Goal: Task Accomplishment & Management: Use online tool/utility

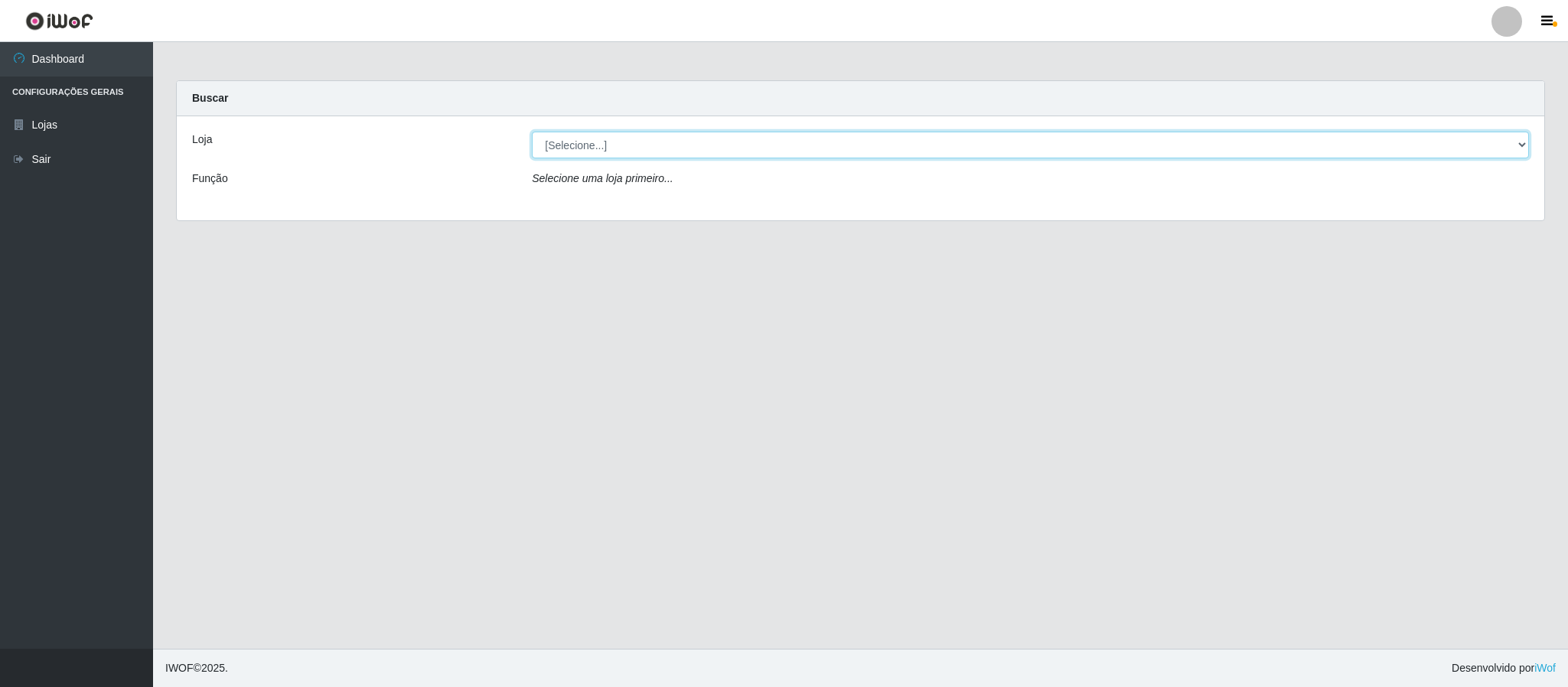
click at [1383, 136] on select "[Selecione...] Queiroz Atacadão - Coophab" at bounding box center [1030, 146] width 997 height 27
select select "463"
click at [532, 132] on select "[Selecione...] Queiroz Atacadão - Coophab" at bounding box center [1030, 146] width 997 height 27
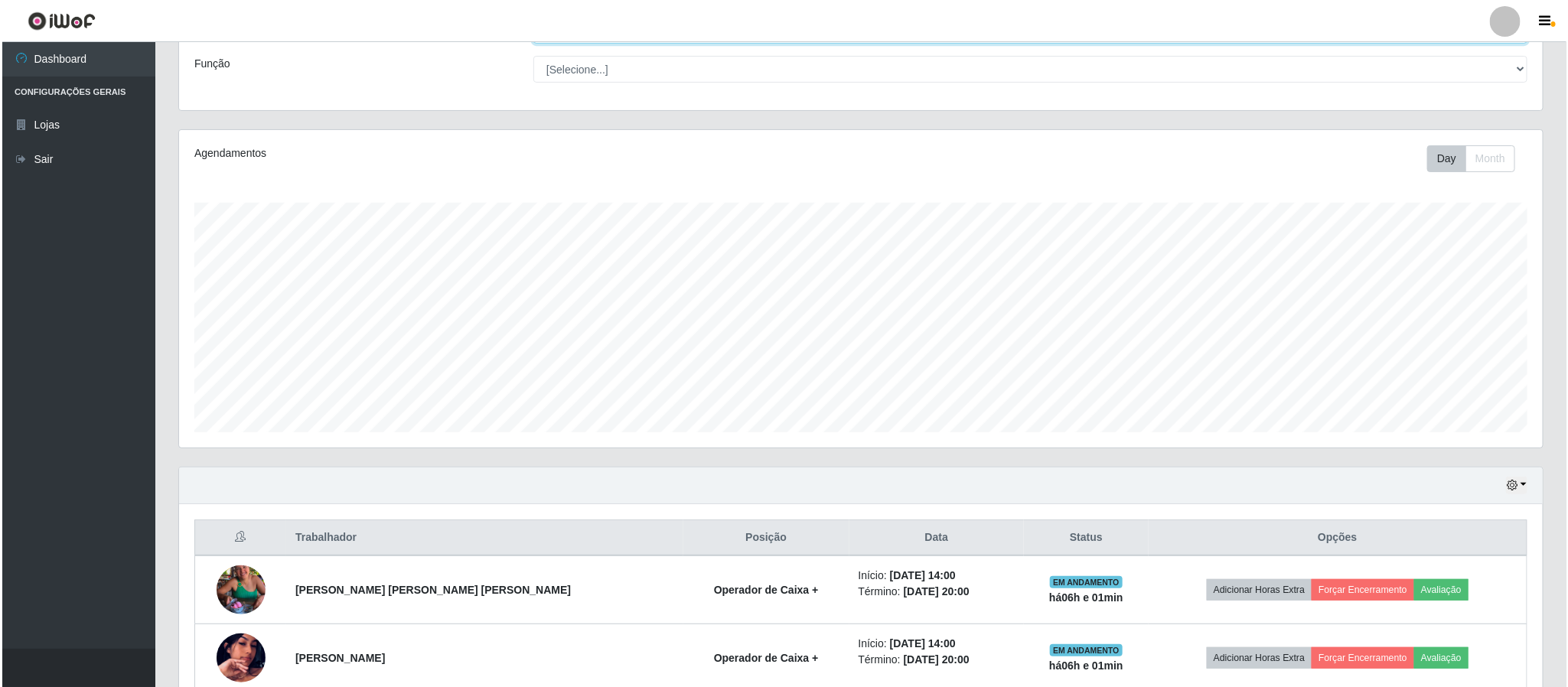
scroll to position [197, 0]
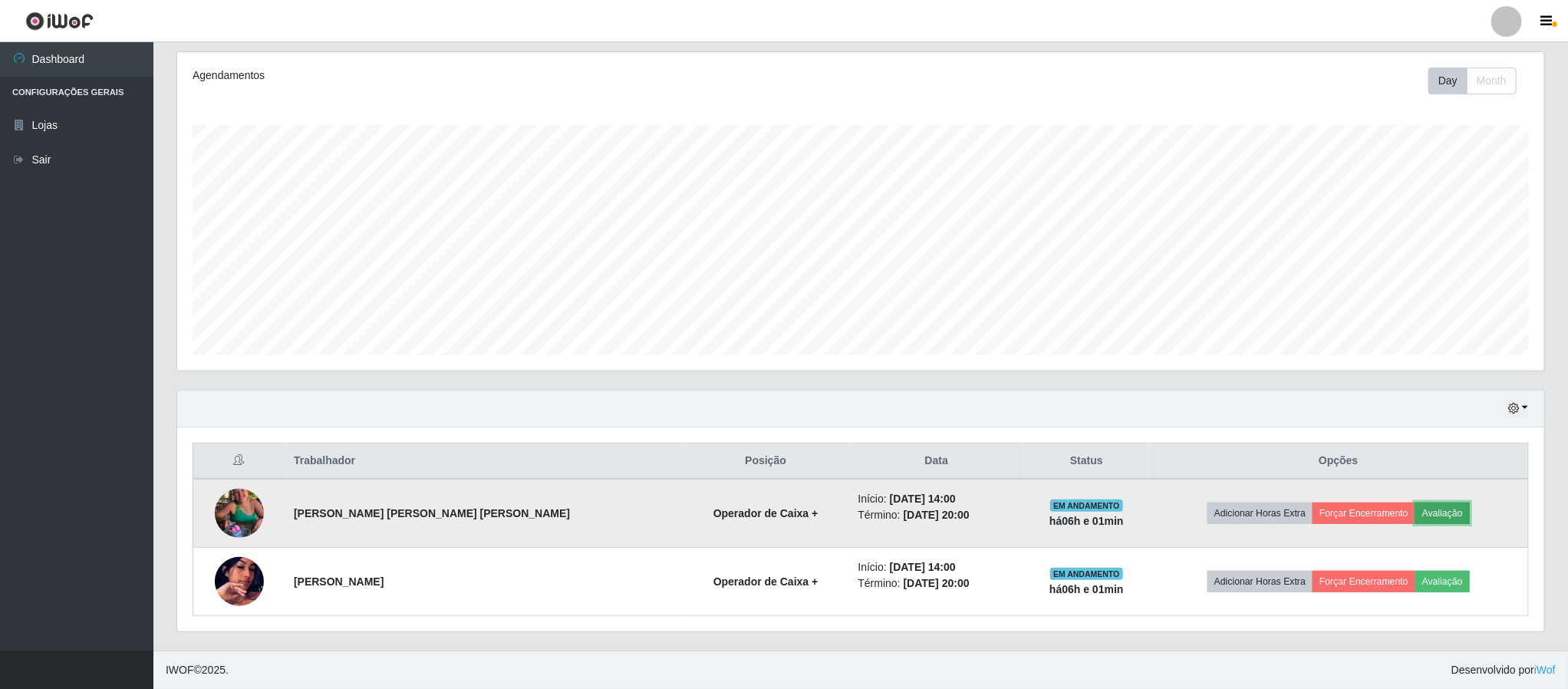
click at [1432, 510] on button "Avaliação" at bounding box center [1443, 513] width 54 height 22
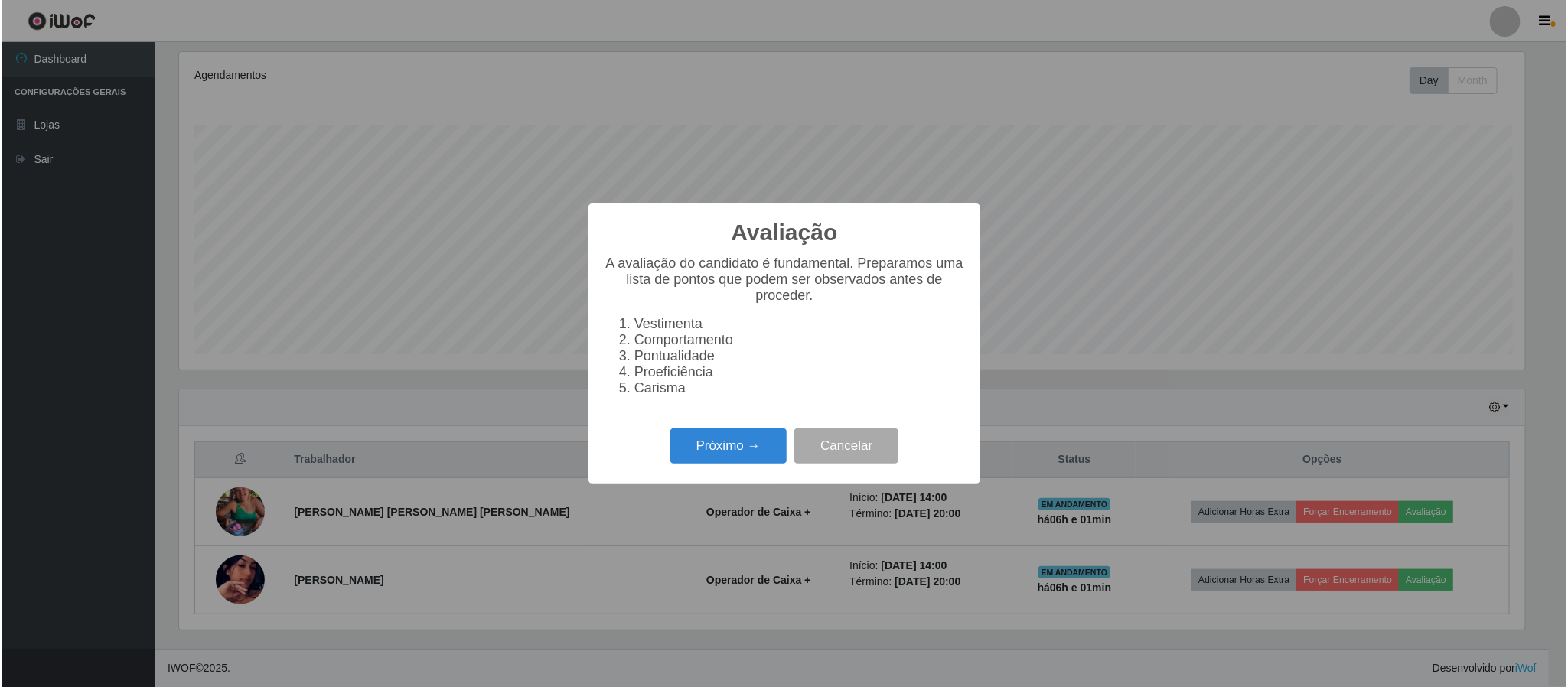
scroll to position [319, 1350]
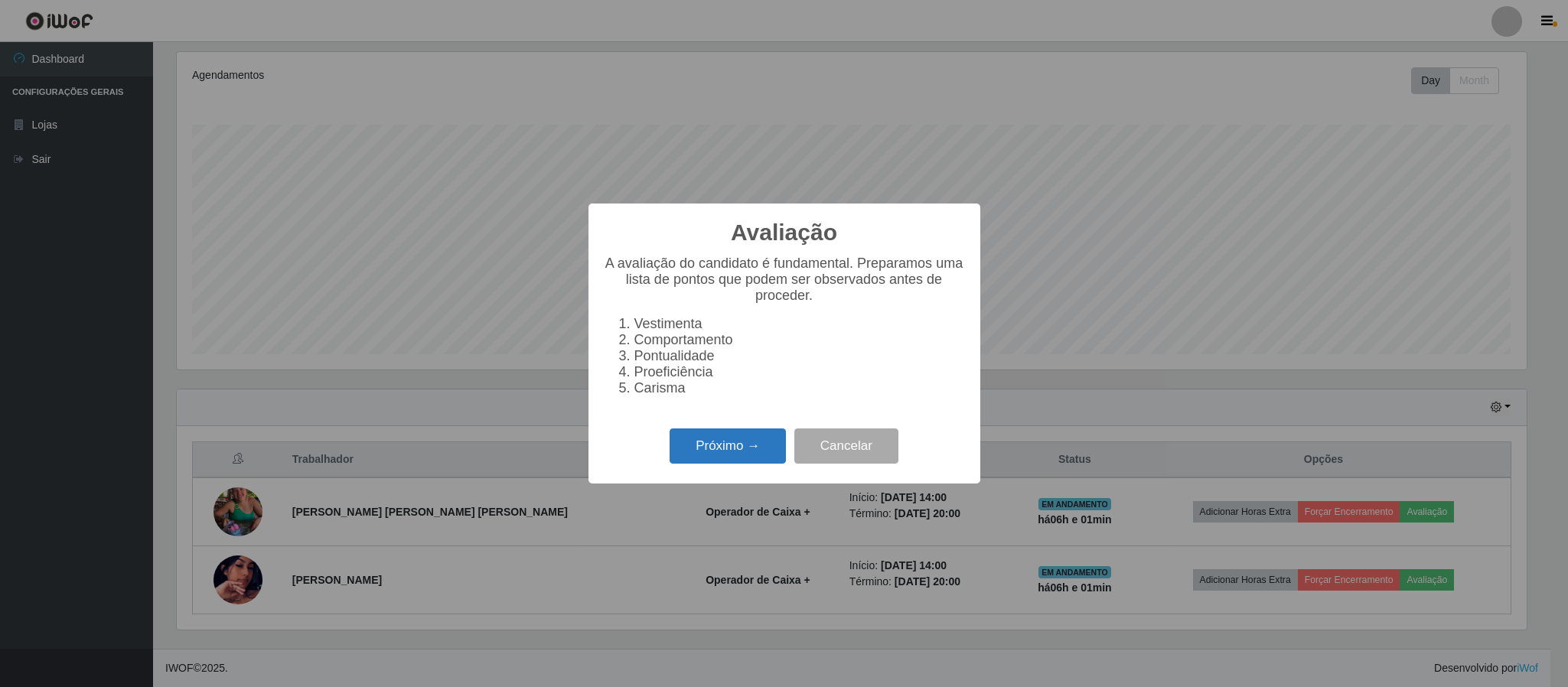
click at [740, 441] on button "Próximo →" at bounding box center [728, 446] width 116 height 36
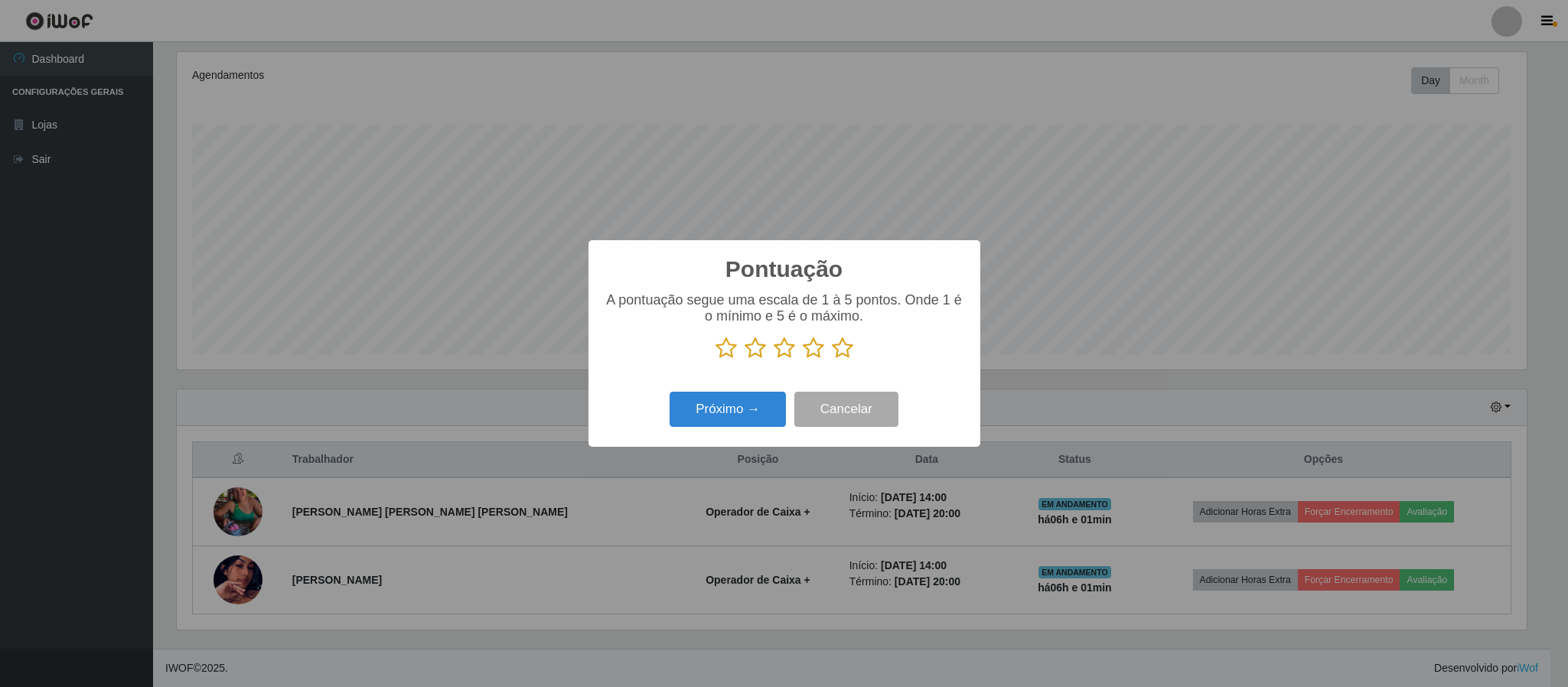
scroll to position [765020, 763983]
click at [833, 355] on icon at bounding box center [842, 348] width 21 height 23
click at [758, 414] on button "Próximo →" at bounding box center [728, 409] width 116 height 36
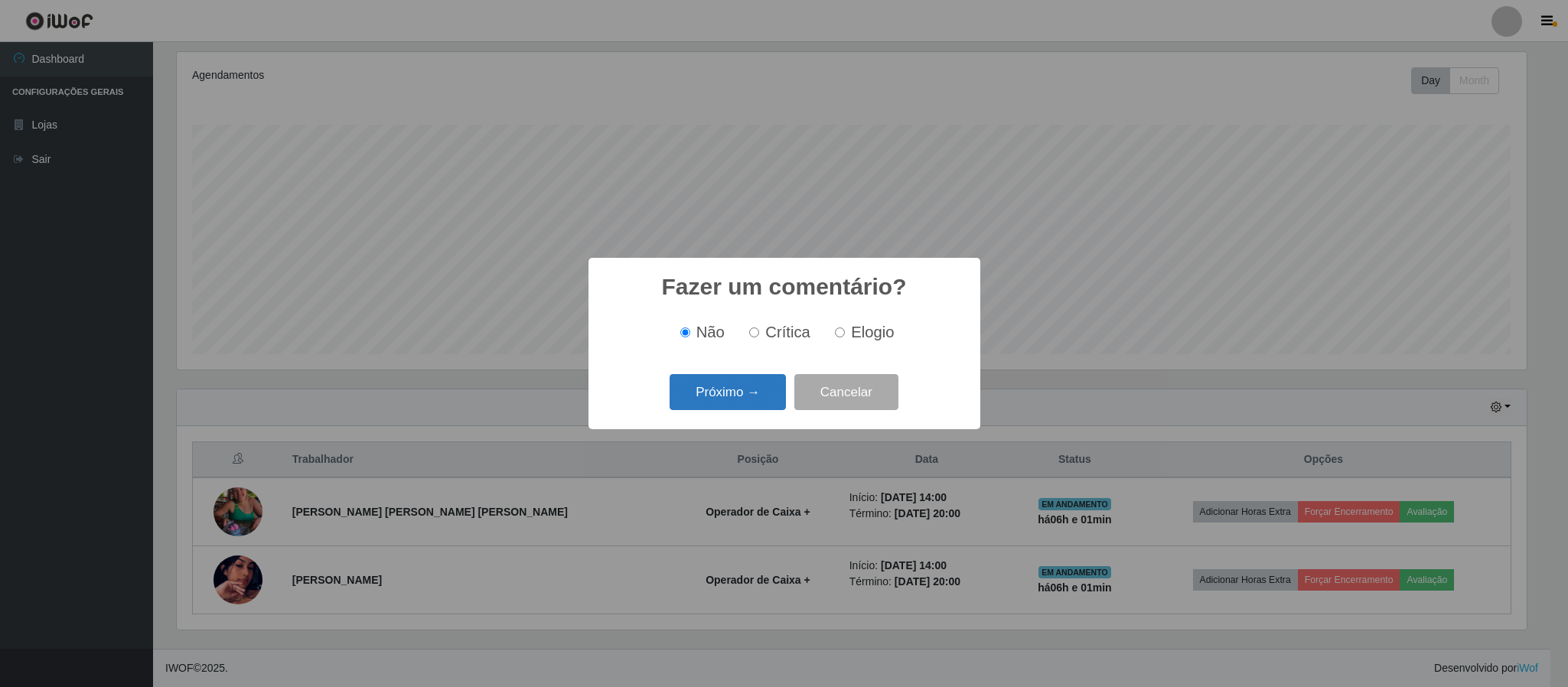
drag, startPoint x: 766, startPoint y: 409, endPoint x: 772, endPoint y: 405, distance: 7.2
click at [772, 405] on button "Próximo →" at bounding box center [728, 392] width 116 height 36
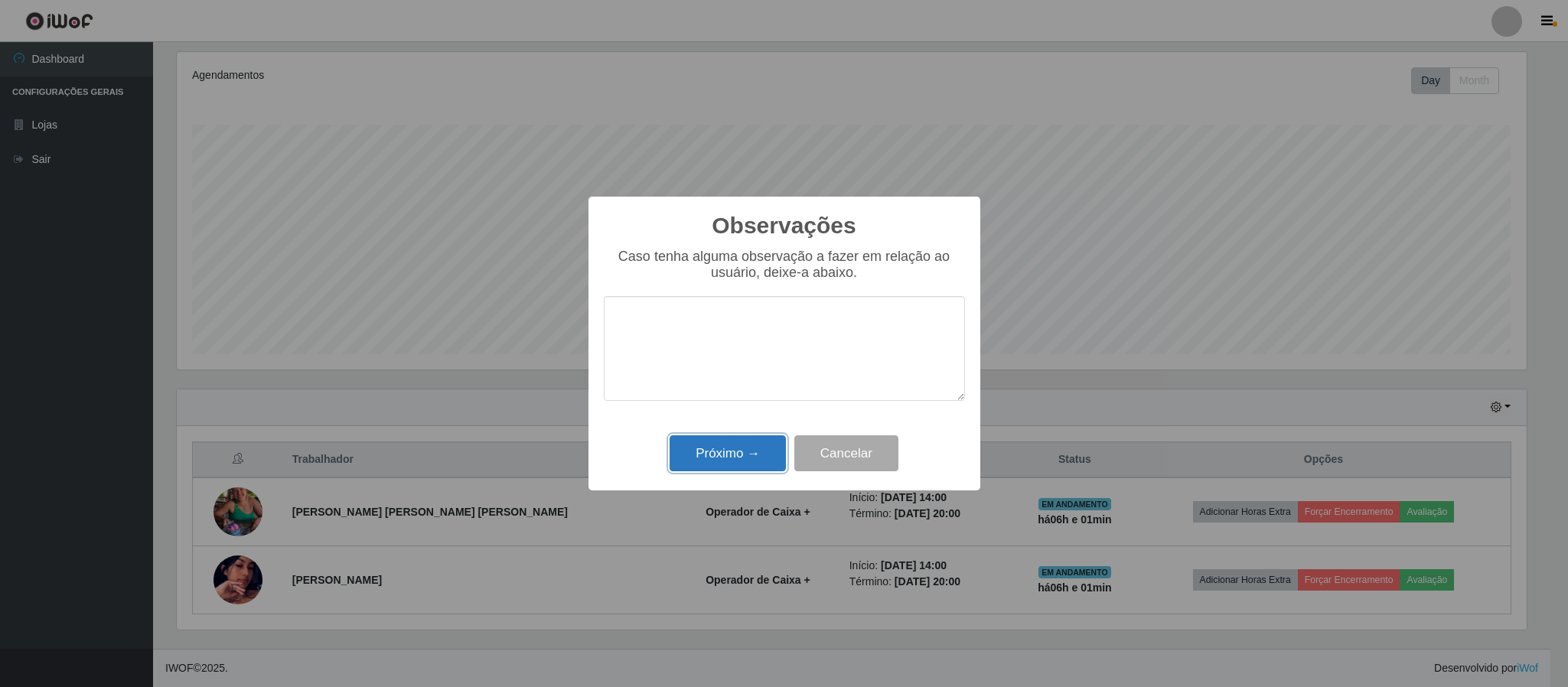
click at [754, 439] on button "Próximo →" at bounding box center [728, 453] width 116 height 36
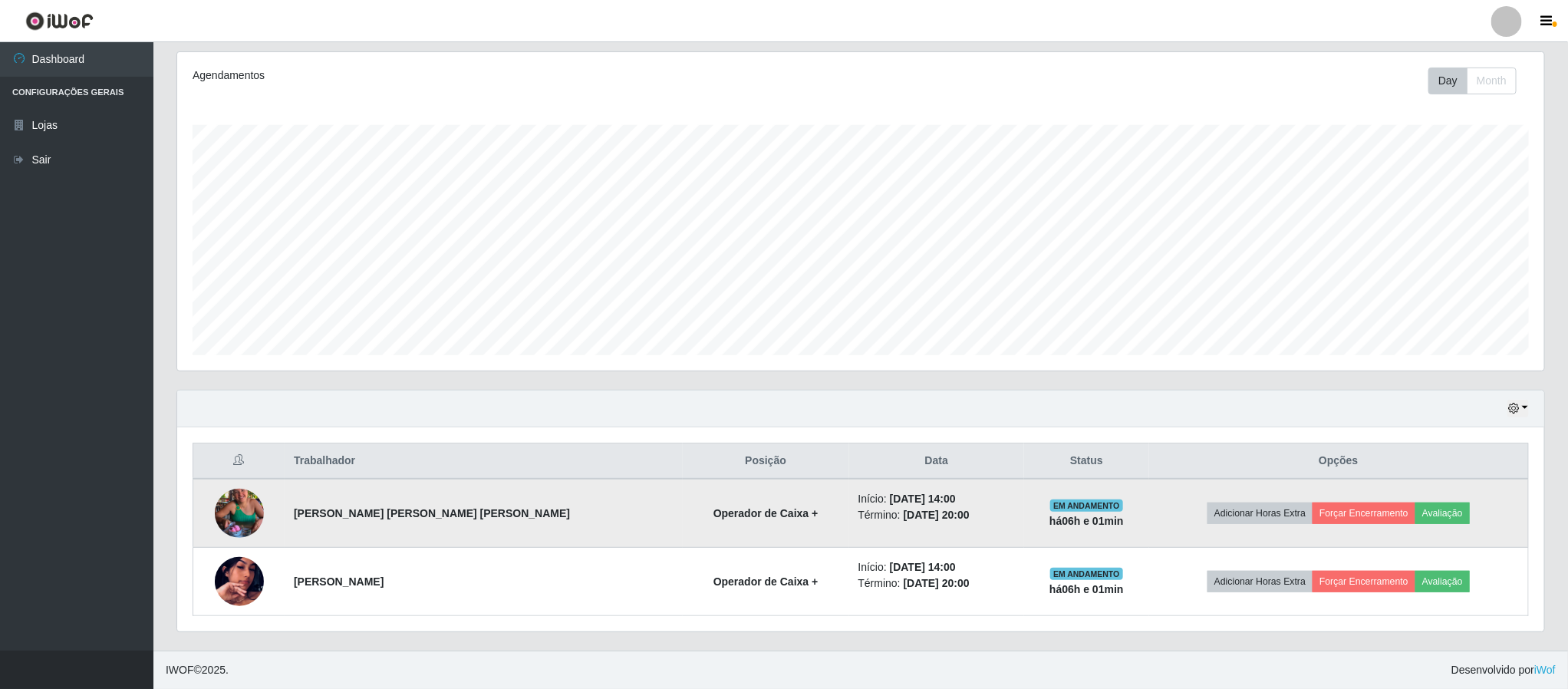
scroll to position [320, 1366]
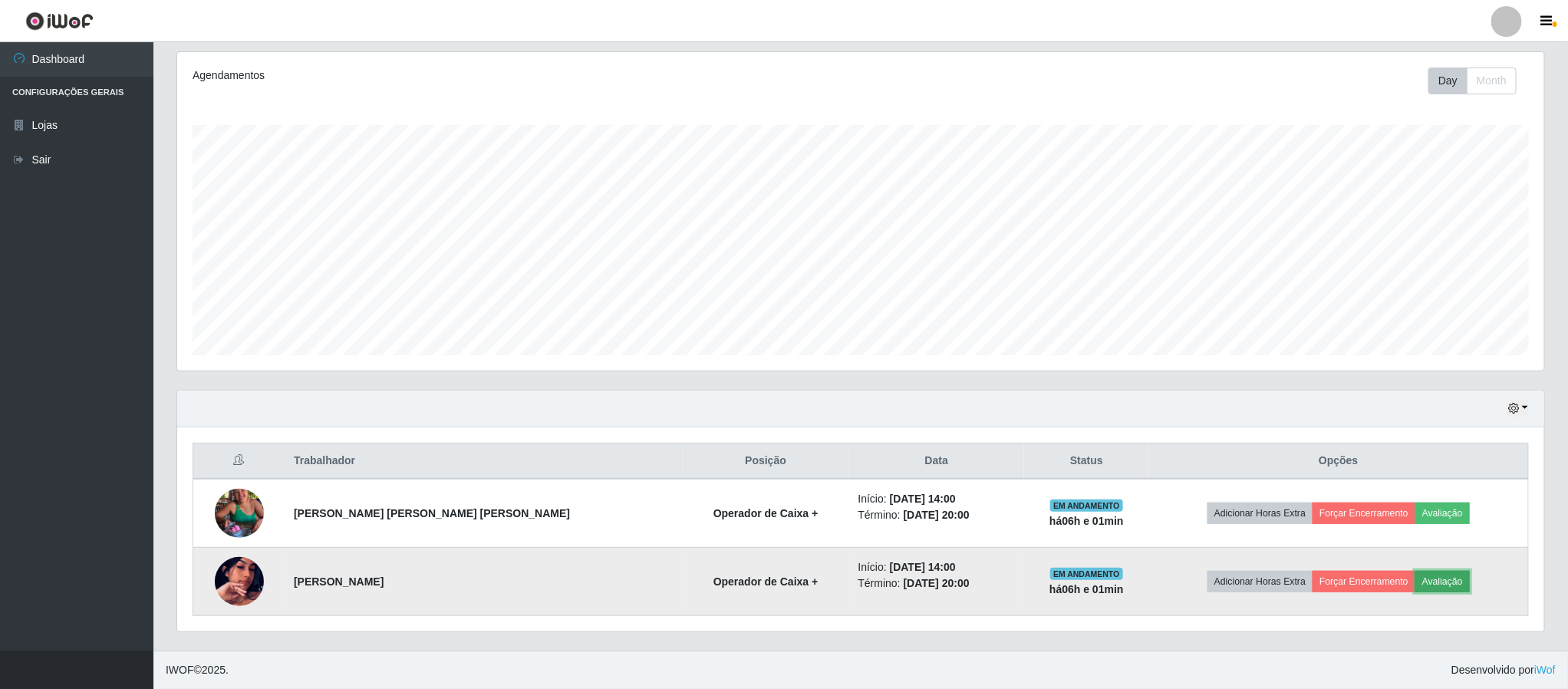
click at [1416, 579] on button "Avaliação" at bounding box center [1443, 581] width 54 height 22
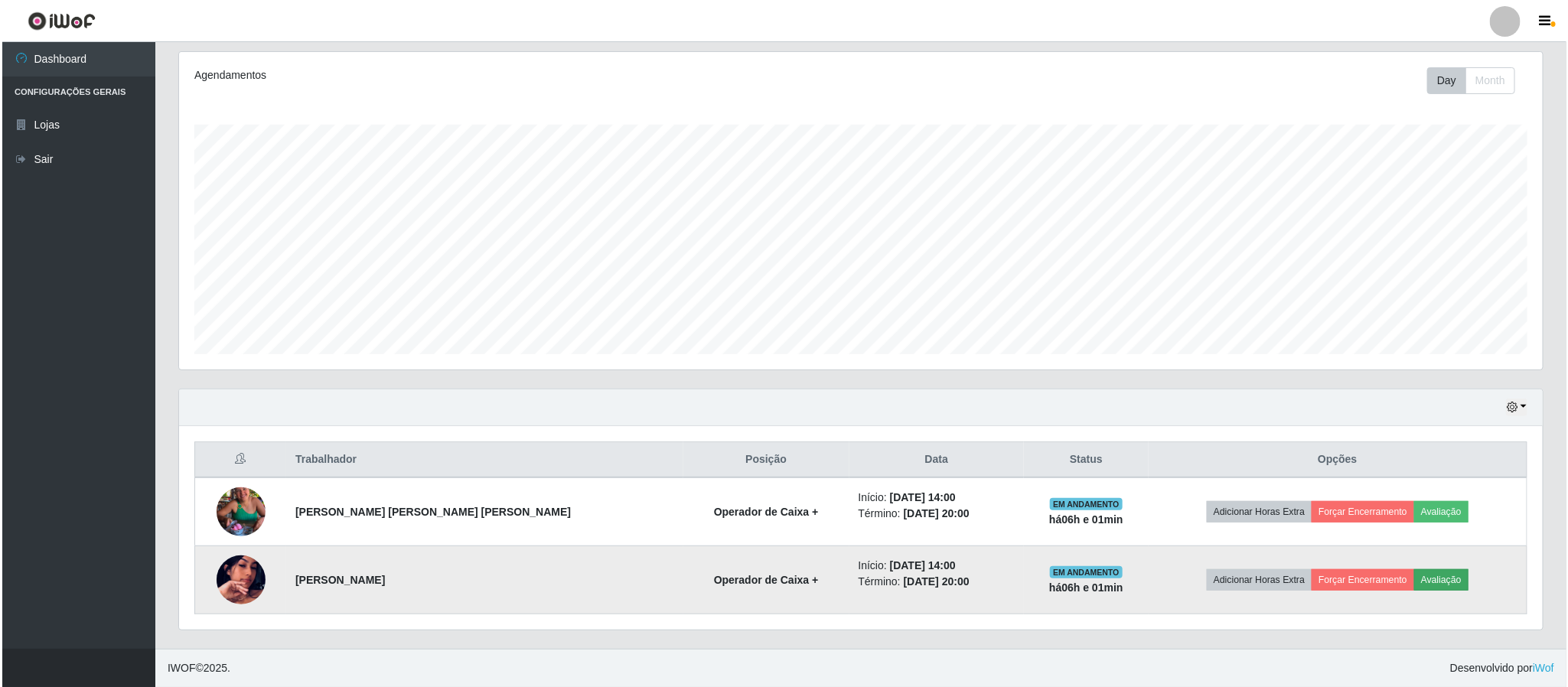
scroll to position [319, 1350]
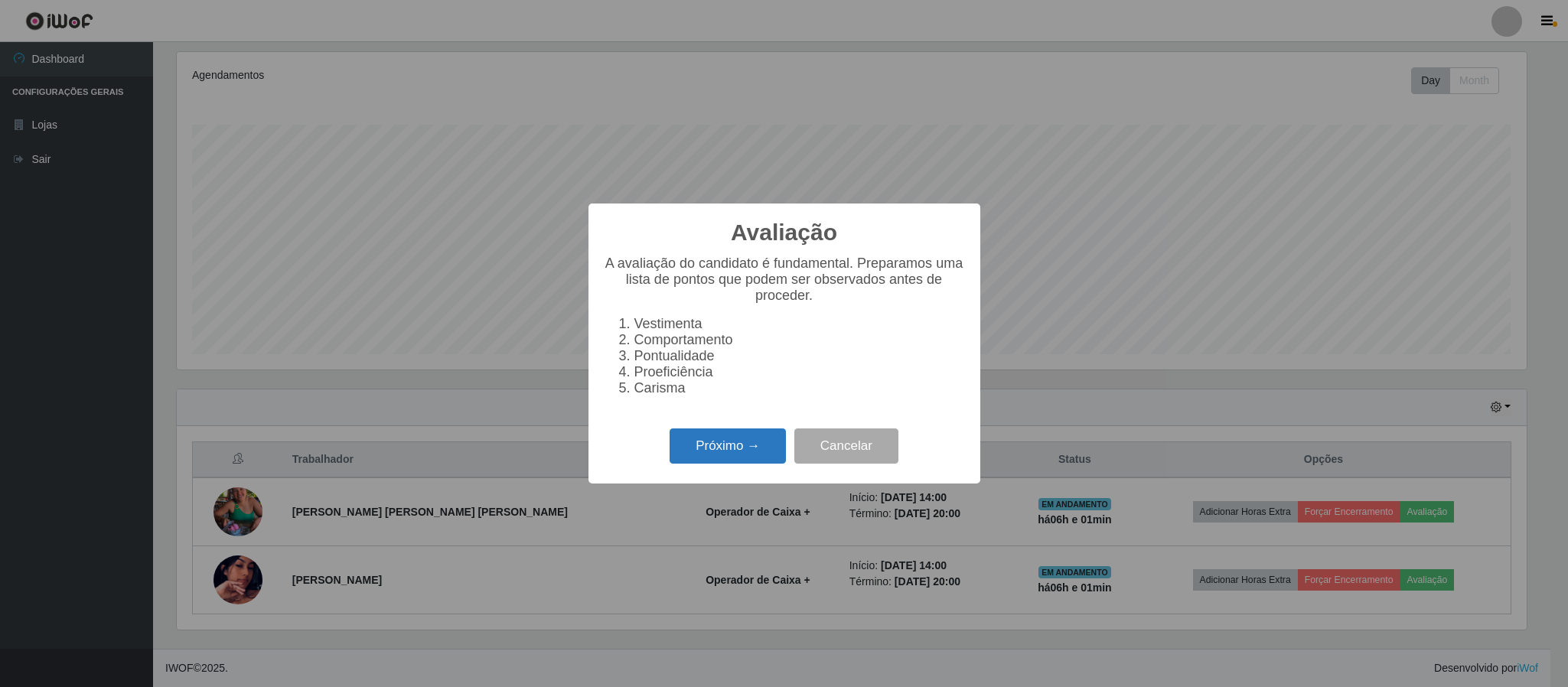
click at [701, 450] on button "Próximo →" at bounding box center [728, 446] width 116 height 36
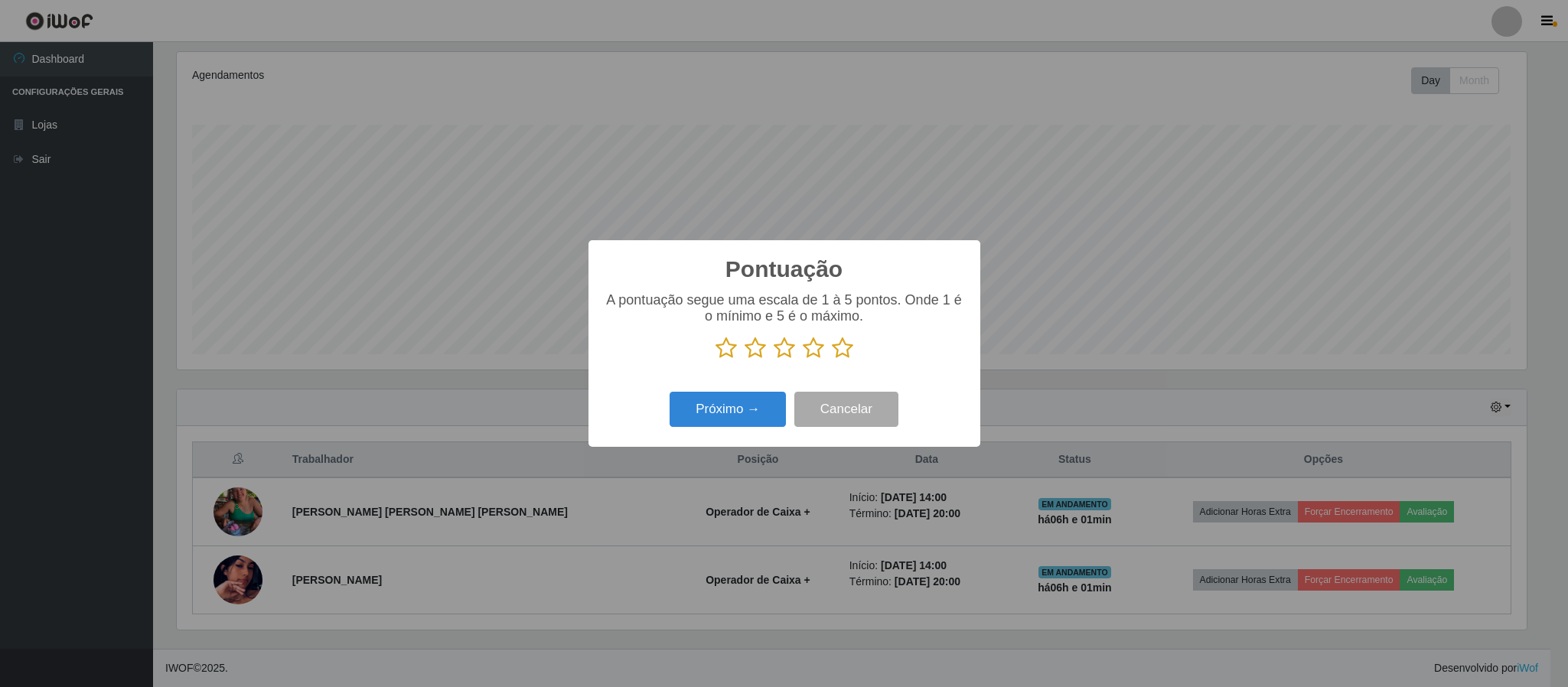
scroll to position [765020, 763983]
click at [836, 347] on icon at bounding box center [842, 348] width 21 height 23
click at [832, 359] on input "radio" at bounding box center [832, 359] width 0 height 0
click at [774, 405] on button "Próximo →" at bounding box center [728, 409] width 116 height 36
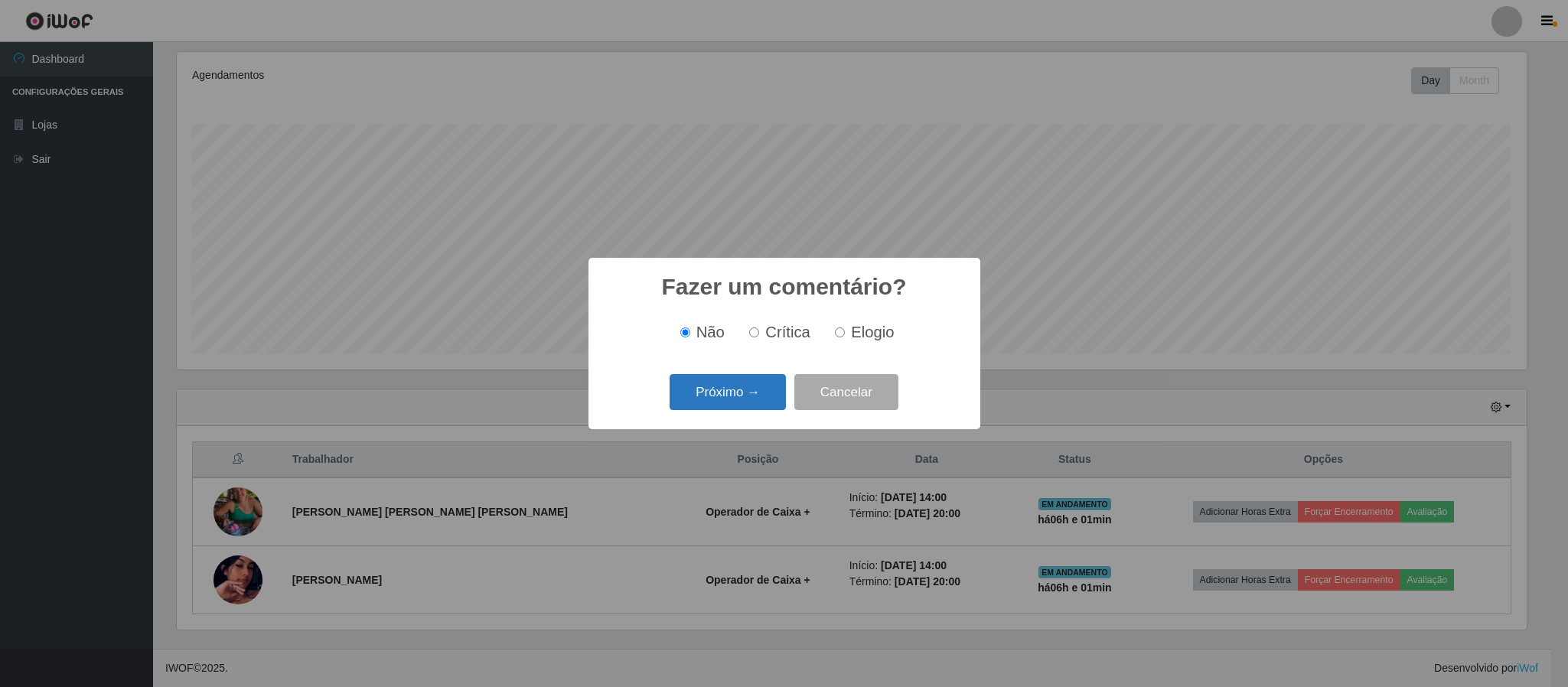
click at [701, 384] on button "Próximo →" at bounding box center [728, 392] width 116 height 36
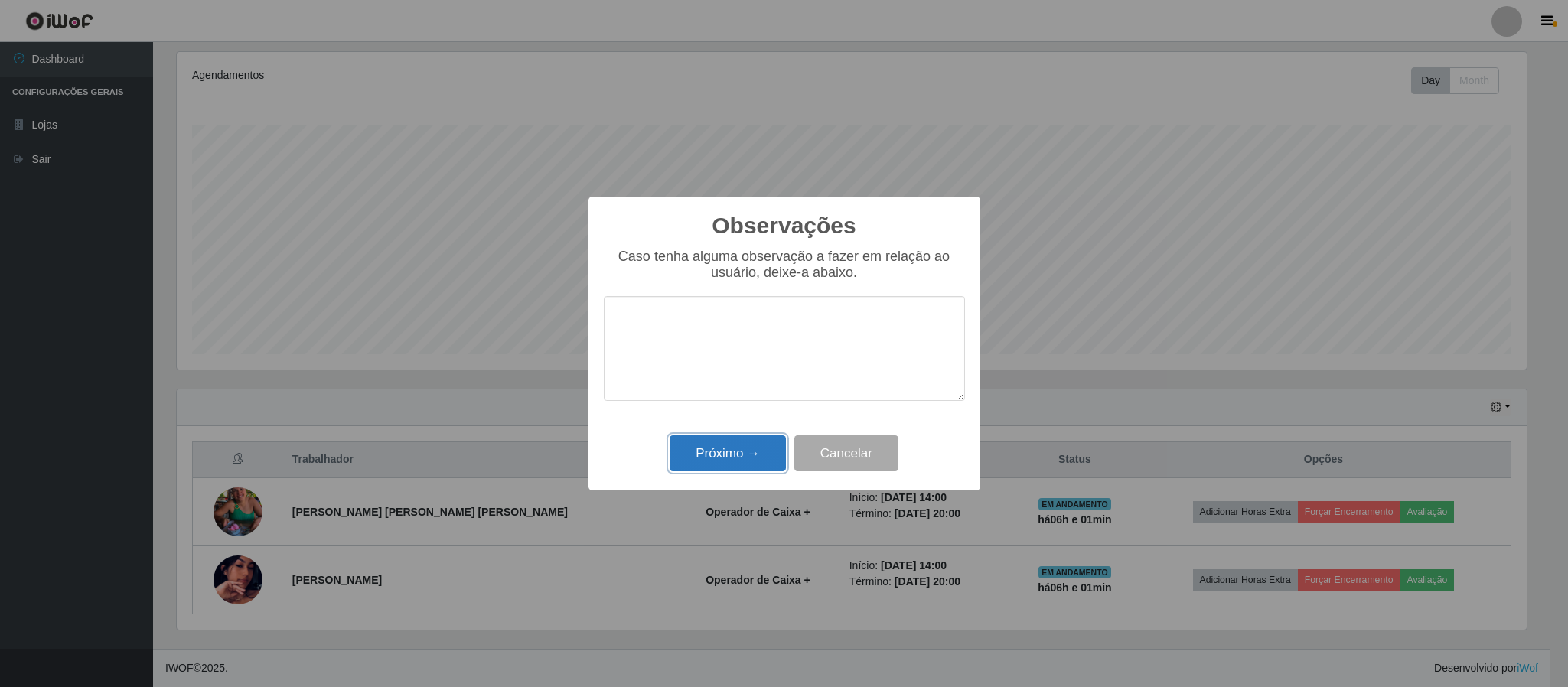
click at [724, 472] on button "Próximo →" at bounding box center [728, 453] width 116 height 36
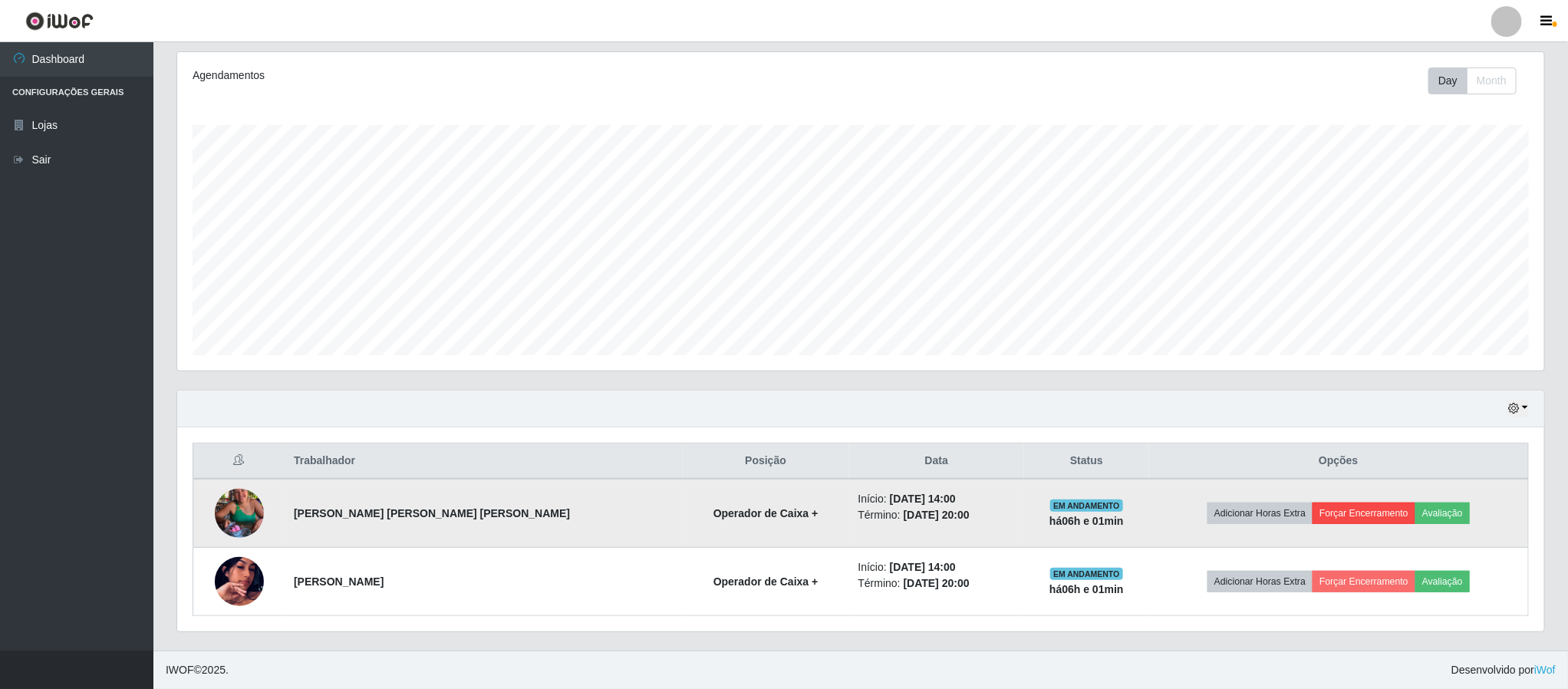
scroll to position [320, 1354]
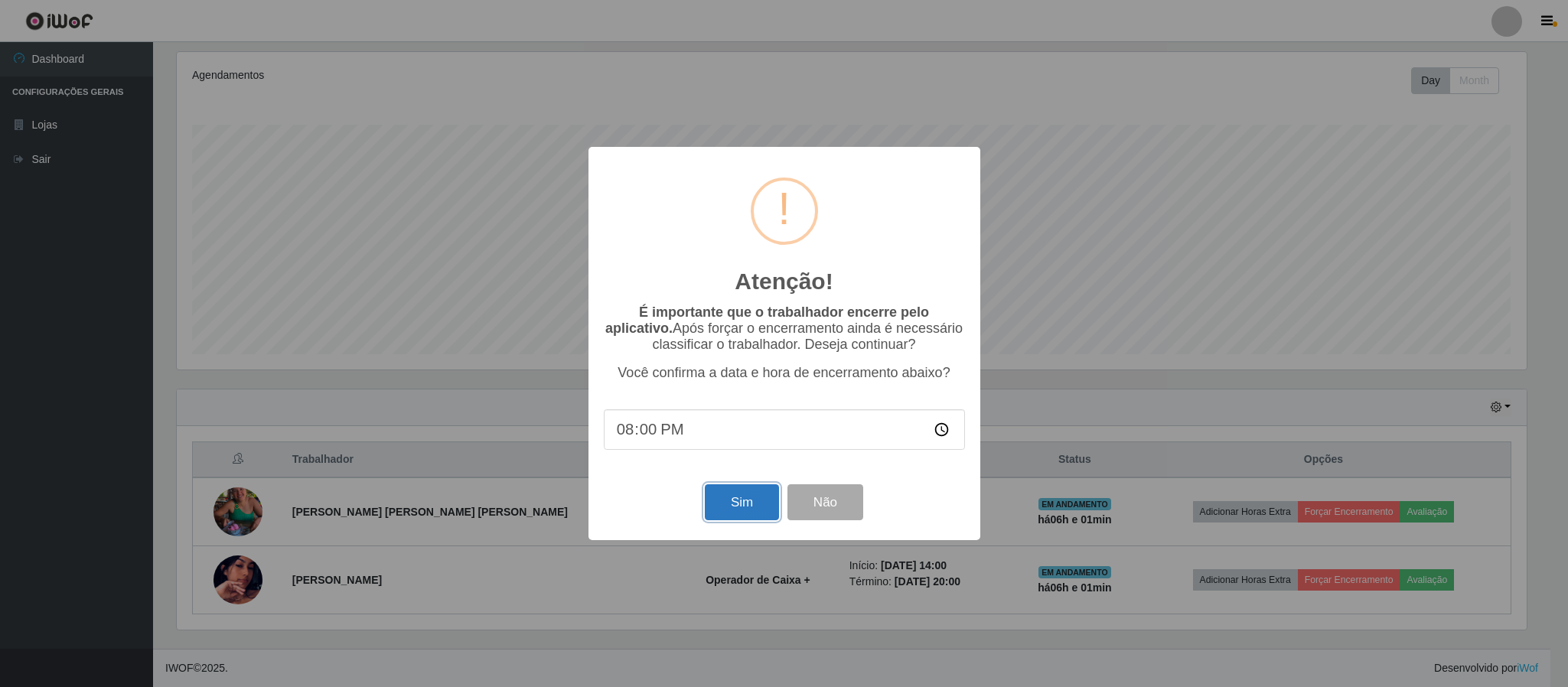
click at [724, 500] on button "Sim" at bounding box center [741, 502] width 74 height 36
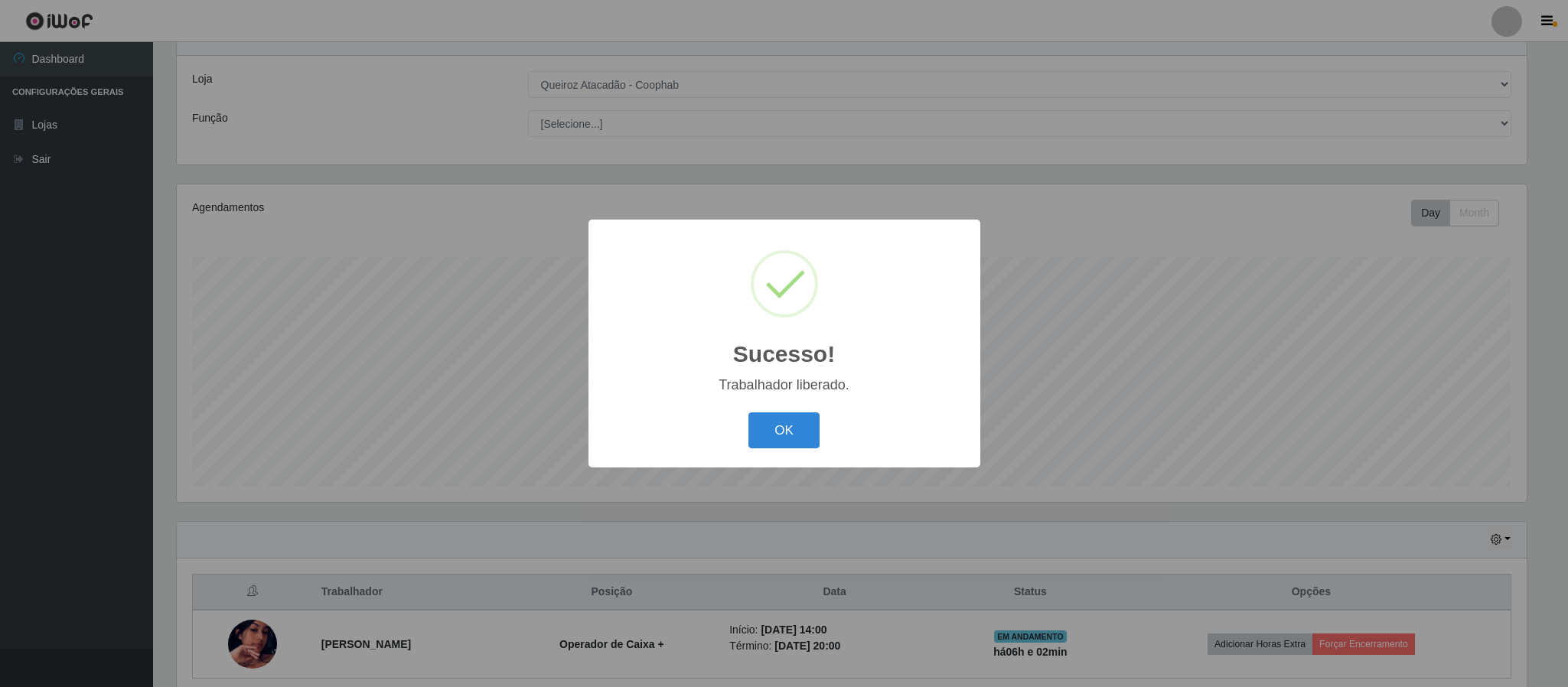
click at [744, 421] on div "OK Cancel" at bounding box center [784, 430] width 361 height 44
click at [772, 432] on button "OK" at bounding box center [784, 430] width 72 height 36
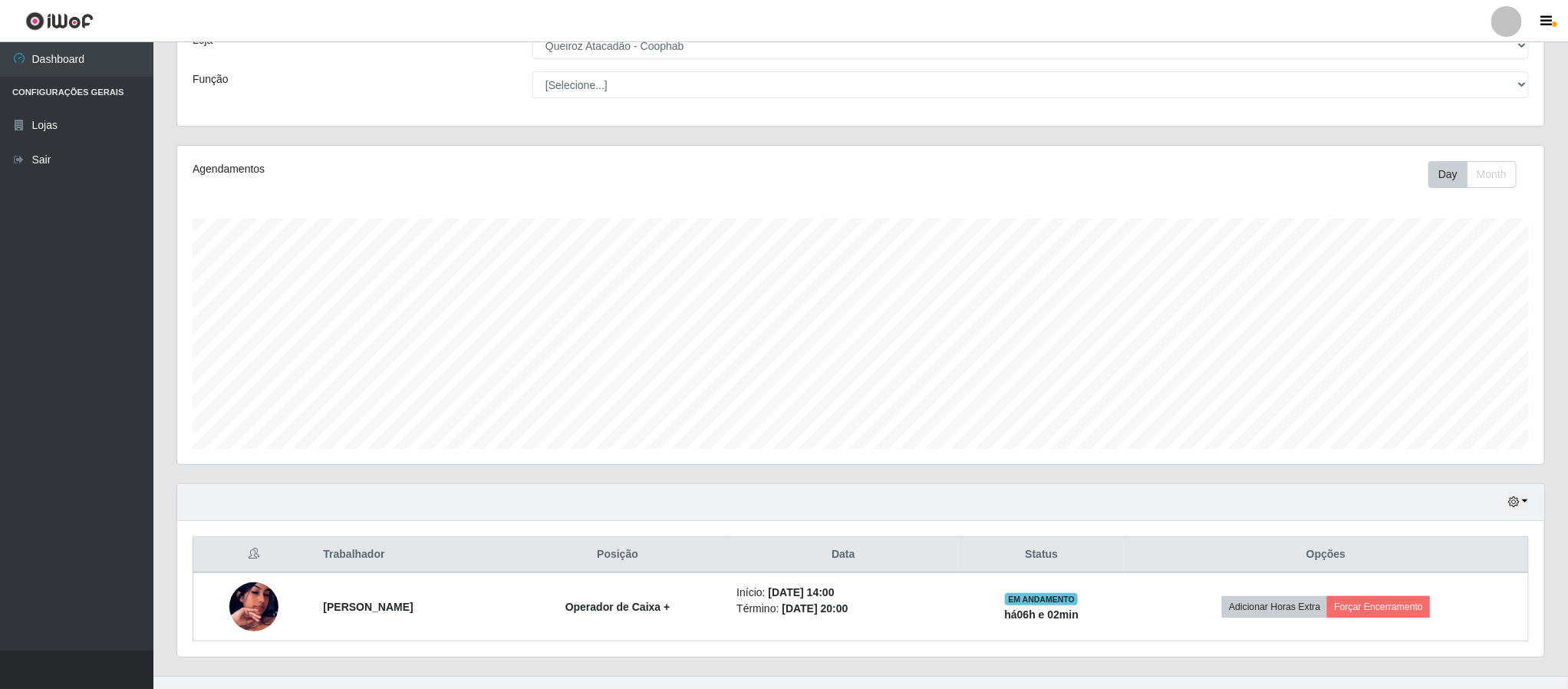
scroll to position [130, 0]
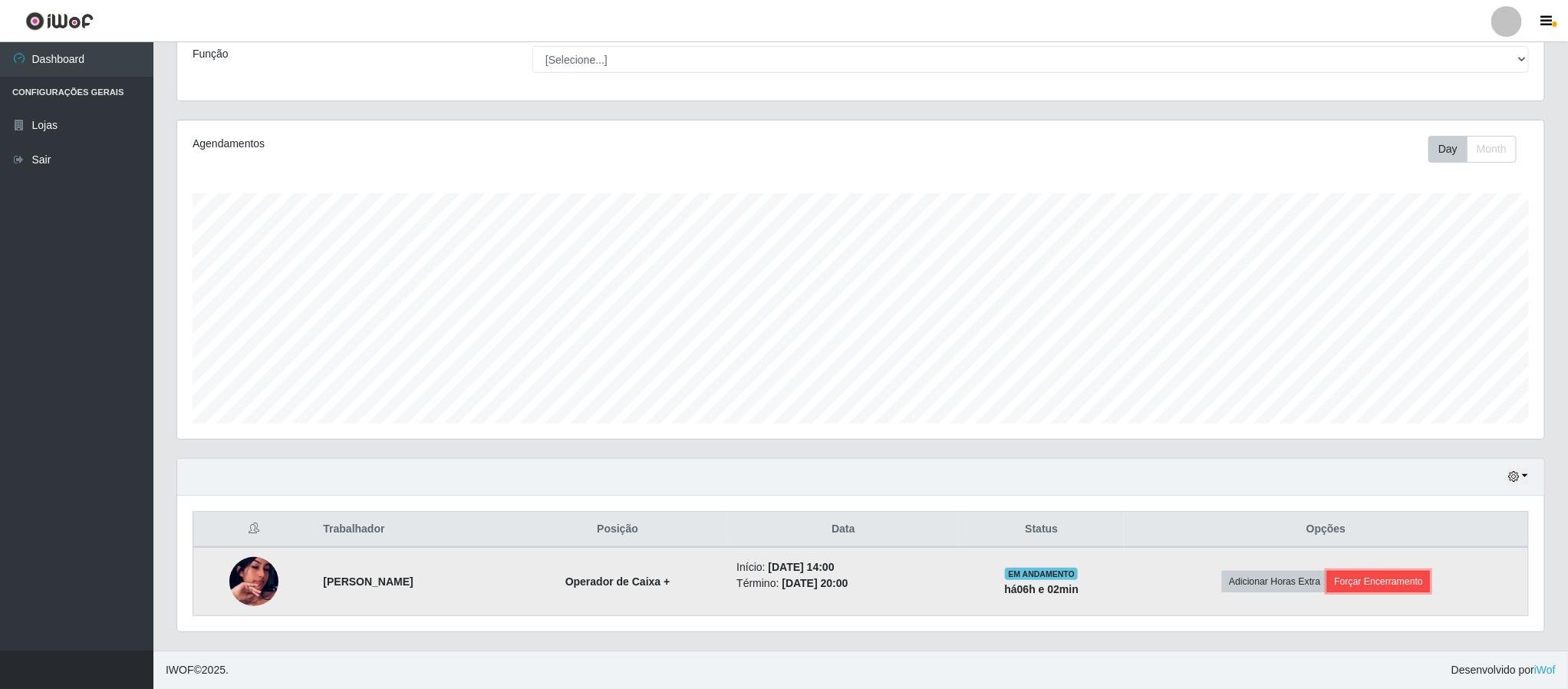
click at [1381, 576] on button "Forçar Encerramento" at bounding box center [1378, 581] width 103 height 22
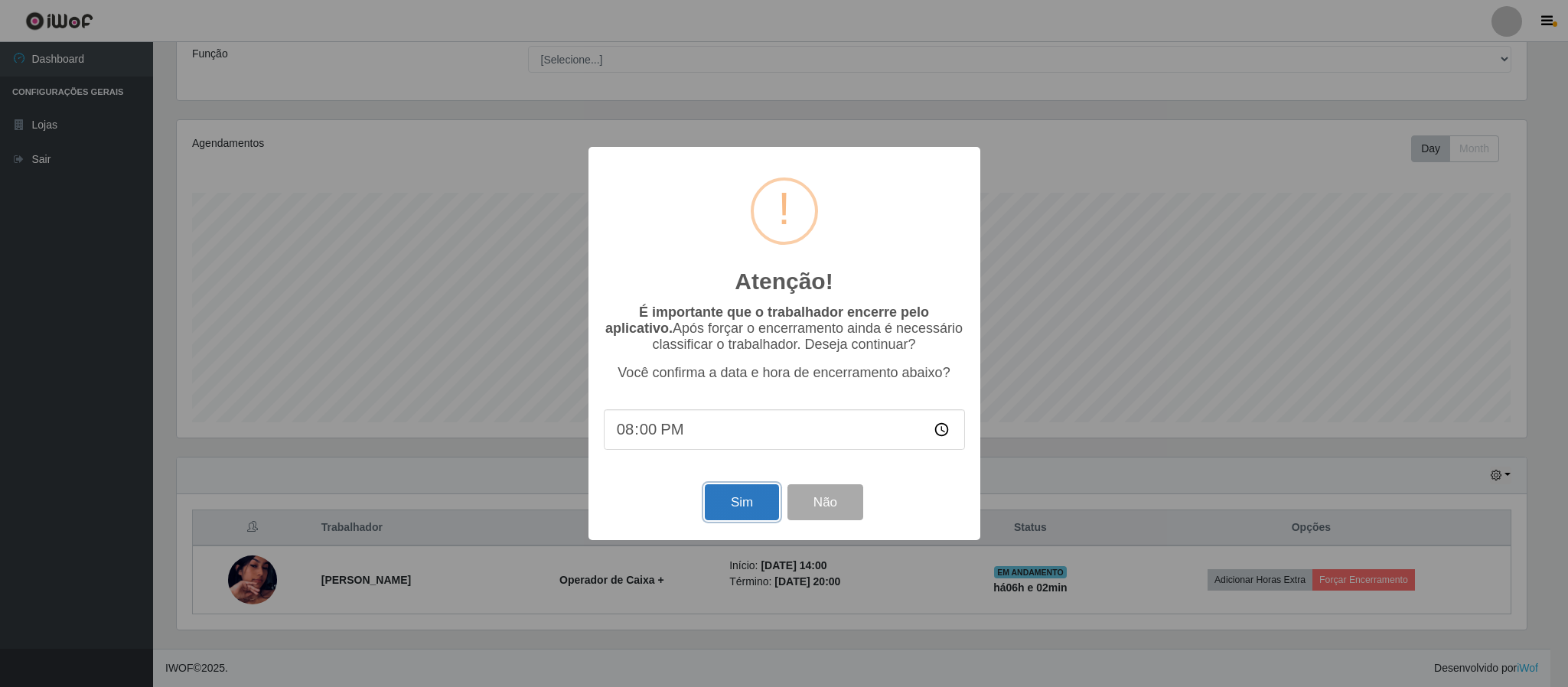
click at [753, 510] on button "Sim" at bounding box center [741, 502] width 74 height 36
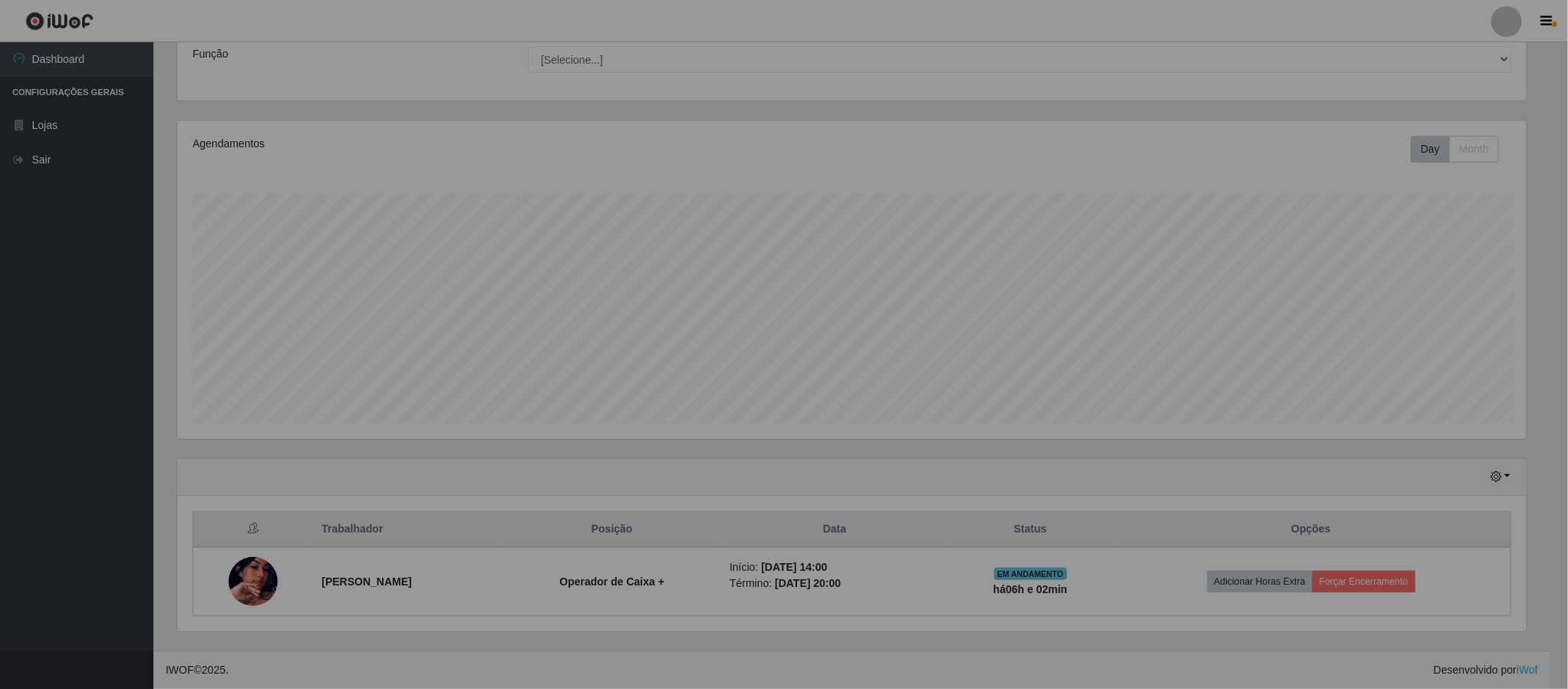
scroll to position [0, 0]
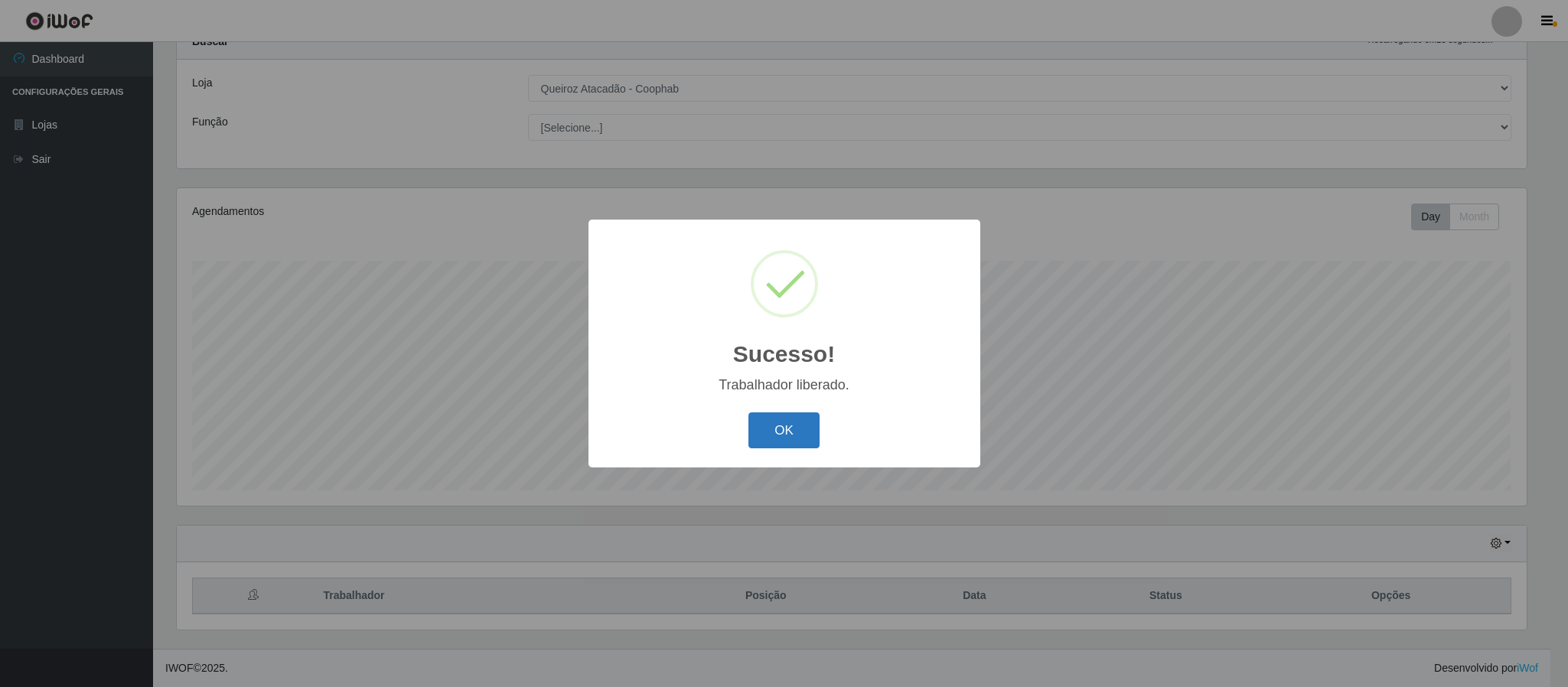
click at [786, 418] on button "OK" at bounding box center [784, 430] width 72 height 36
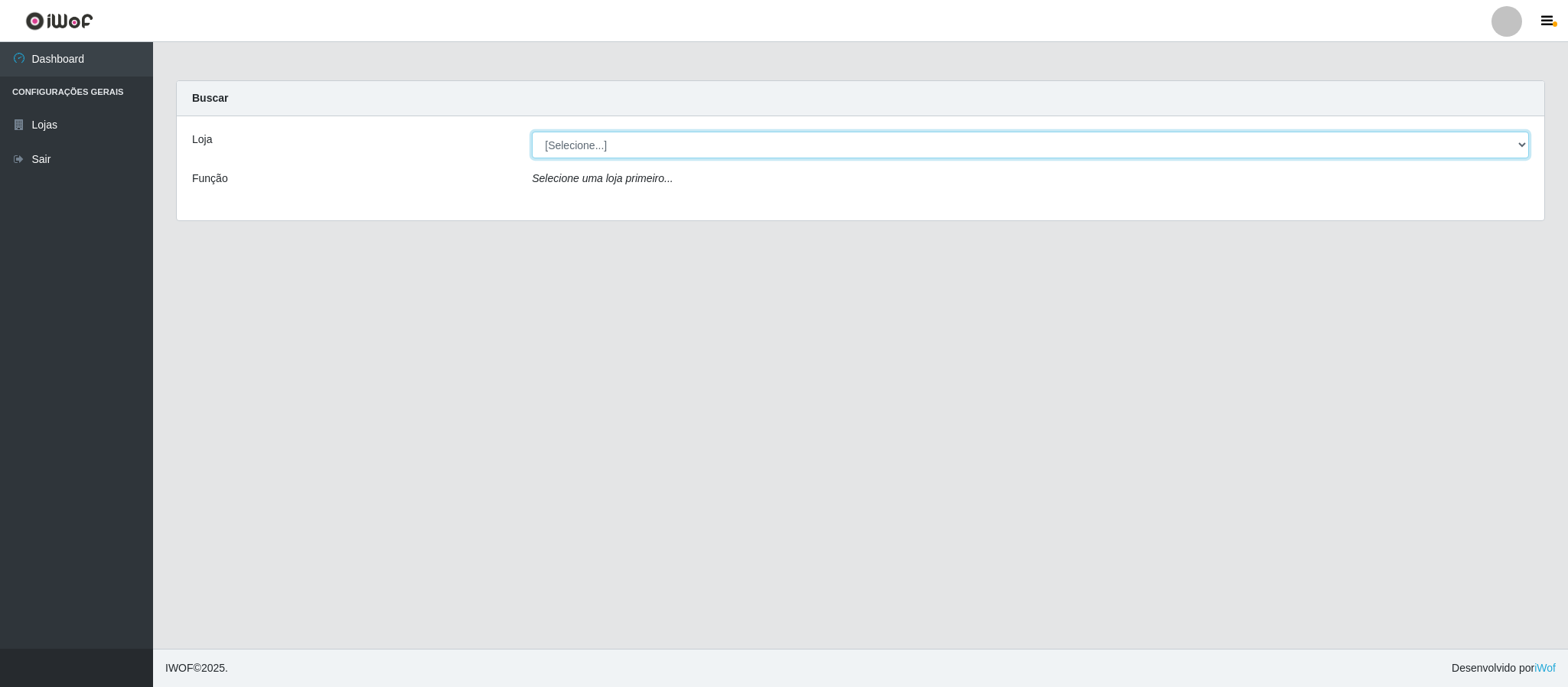
click at [1488, 140] on select "[Selecione...] Queiroz Atacadão - Coophab" at bounding box center [1030, 146] width 997 height 27
select select "463"
click at [532, 132] on select "[Selecione...] Queiroz Atacadão - Coophab" at bounding box center [1030, 146] width 997 height 27
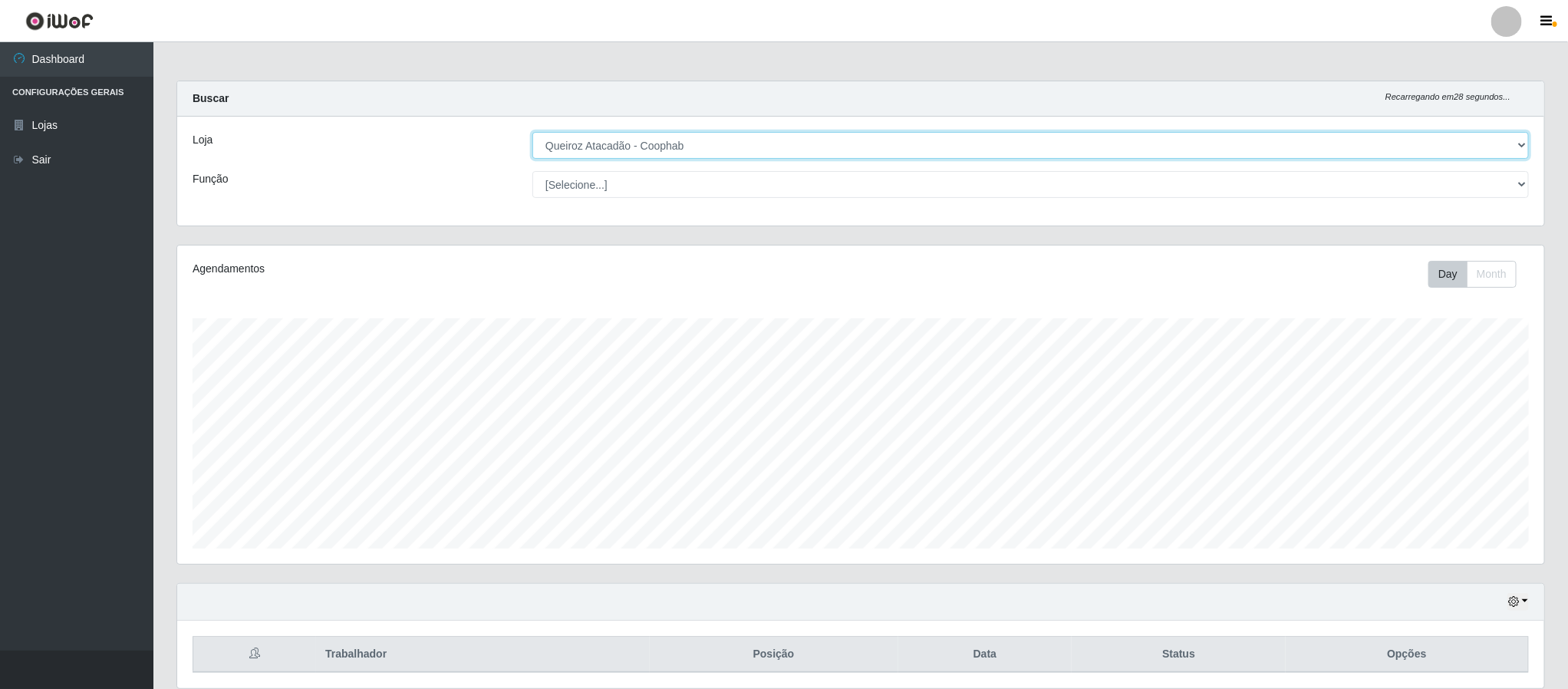
scroll to position [61, 0]
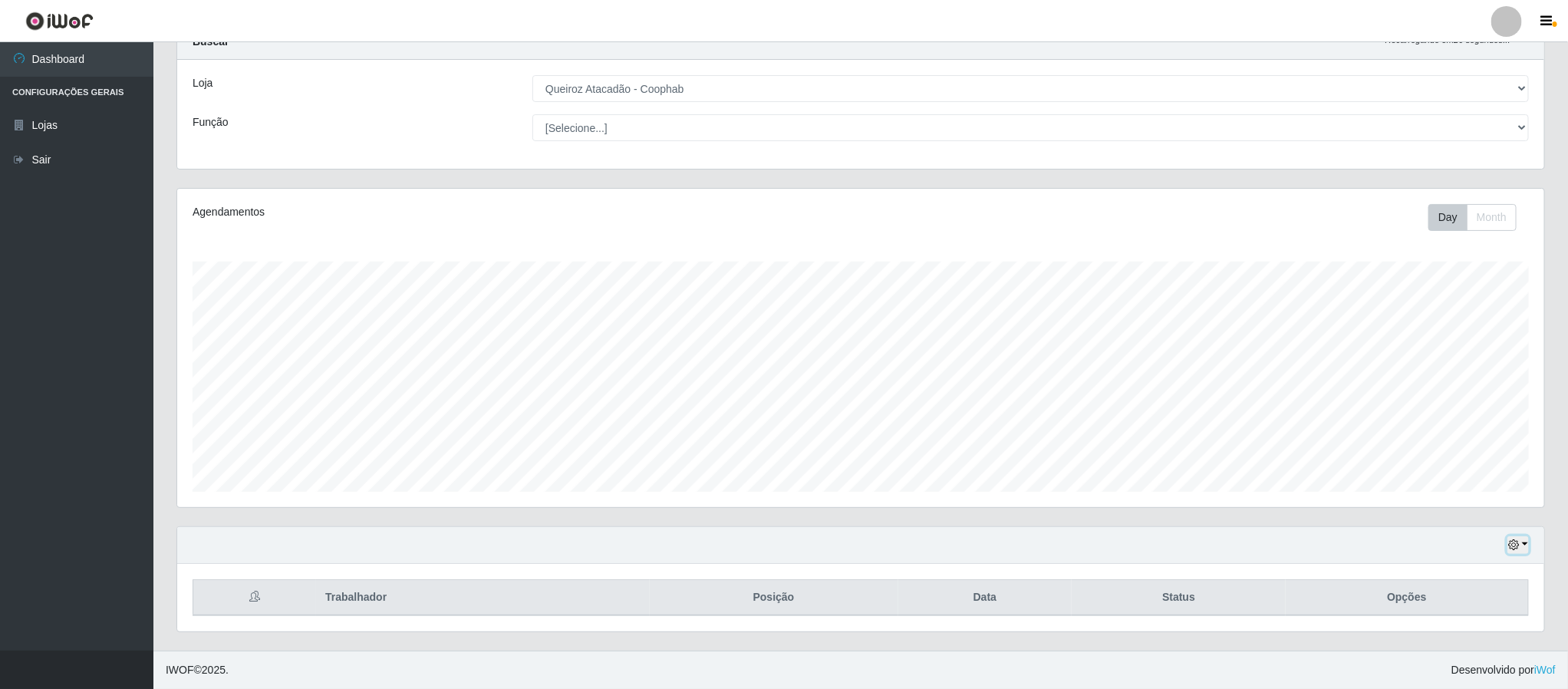
click at [1527, 541] on button "button" at bounding box center [1518, 545] width 22 height 18
click at [1491, 518] on button "Não encerrados" at bounding box center [1467, 517] width 121 height 31
click at [1515, 541] on icon "button" at bounding box center [1513, 545] width 10 height 10
click at [1518, 541] on icon "button" at bounding box center [1513, 545] width 10 height 10
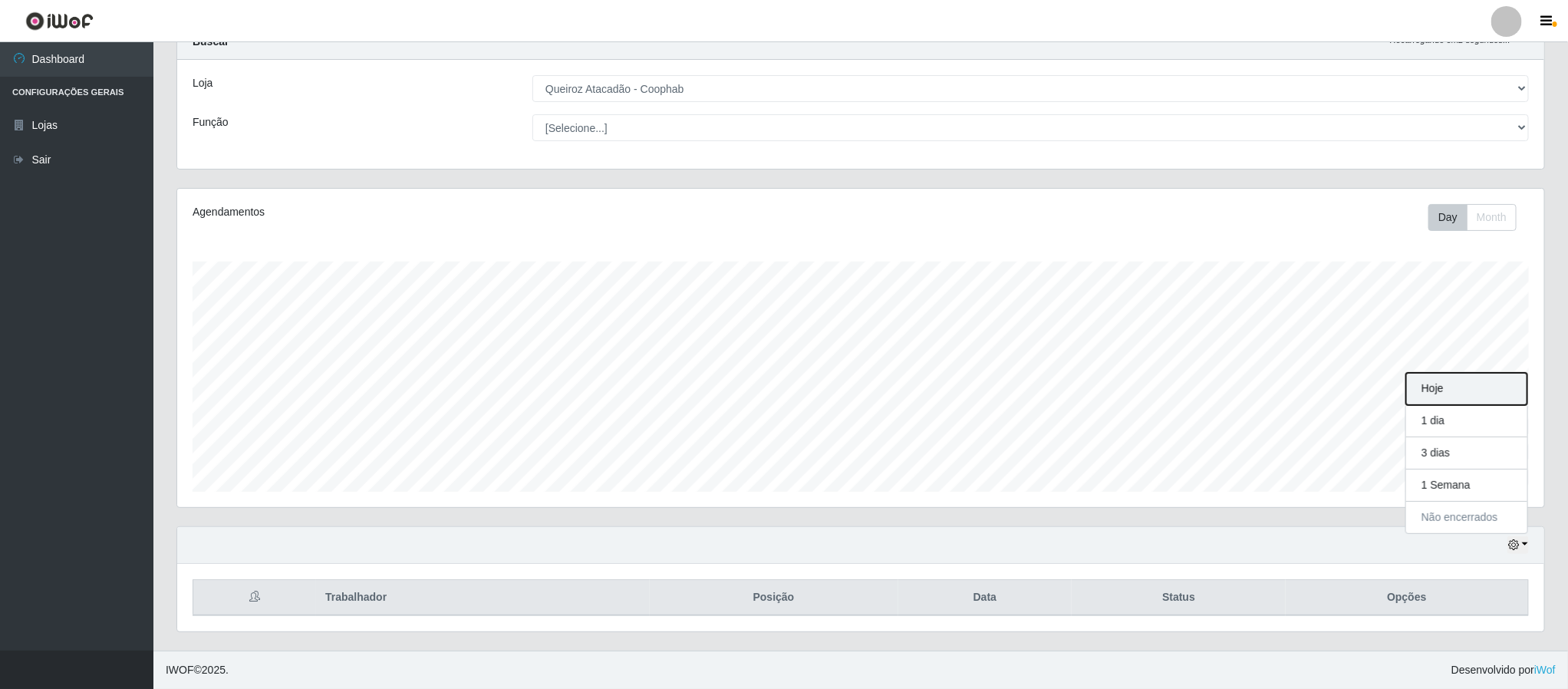
click at [1515, 378] on button "Hoje" at bounding box center [1467, 389] width 121 height 32
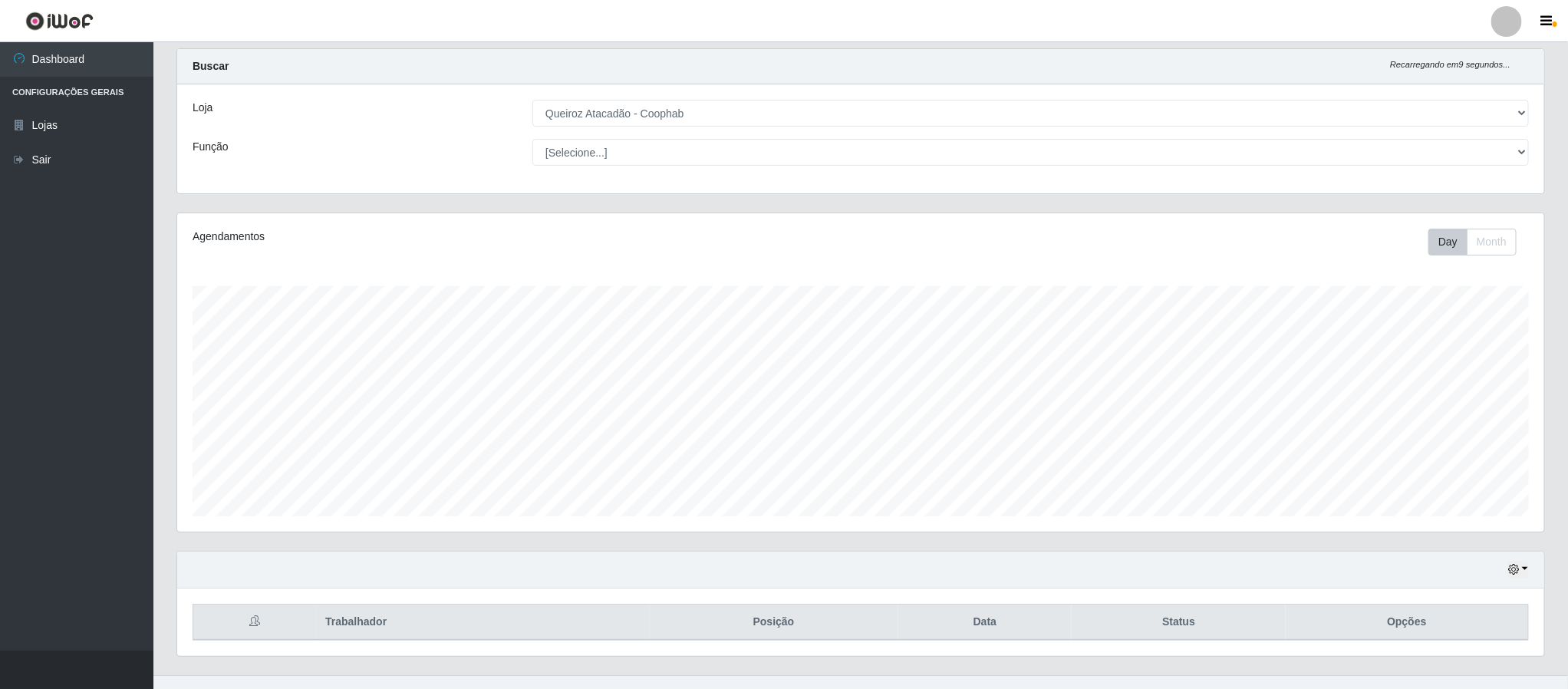
scroll to position [61, 0]
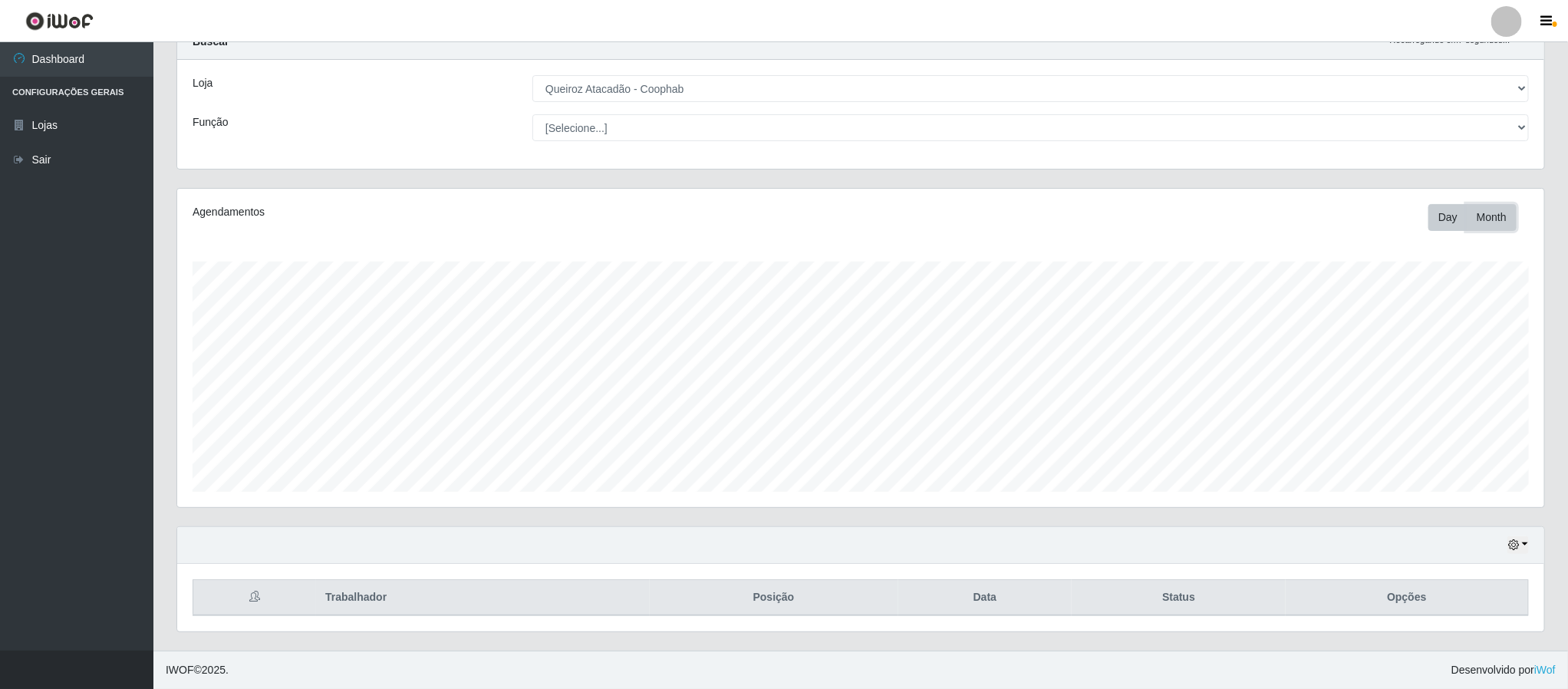
click at [1480, 207] on button "Month" at bounding box center [1491, 218] width 50 height 27
click at [1512, 543] on icon "button" at bounding box center [1513, 545] width 10 height 10
click at [1464, 411] on button "1 dia" at bounding box center [1467, 421] width 121 height 32
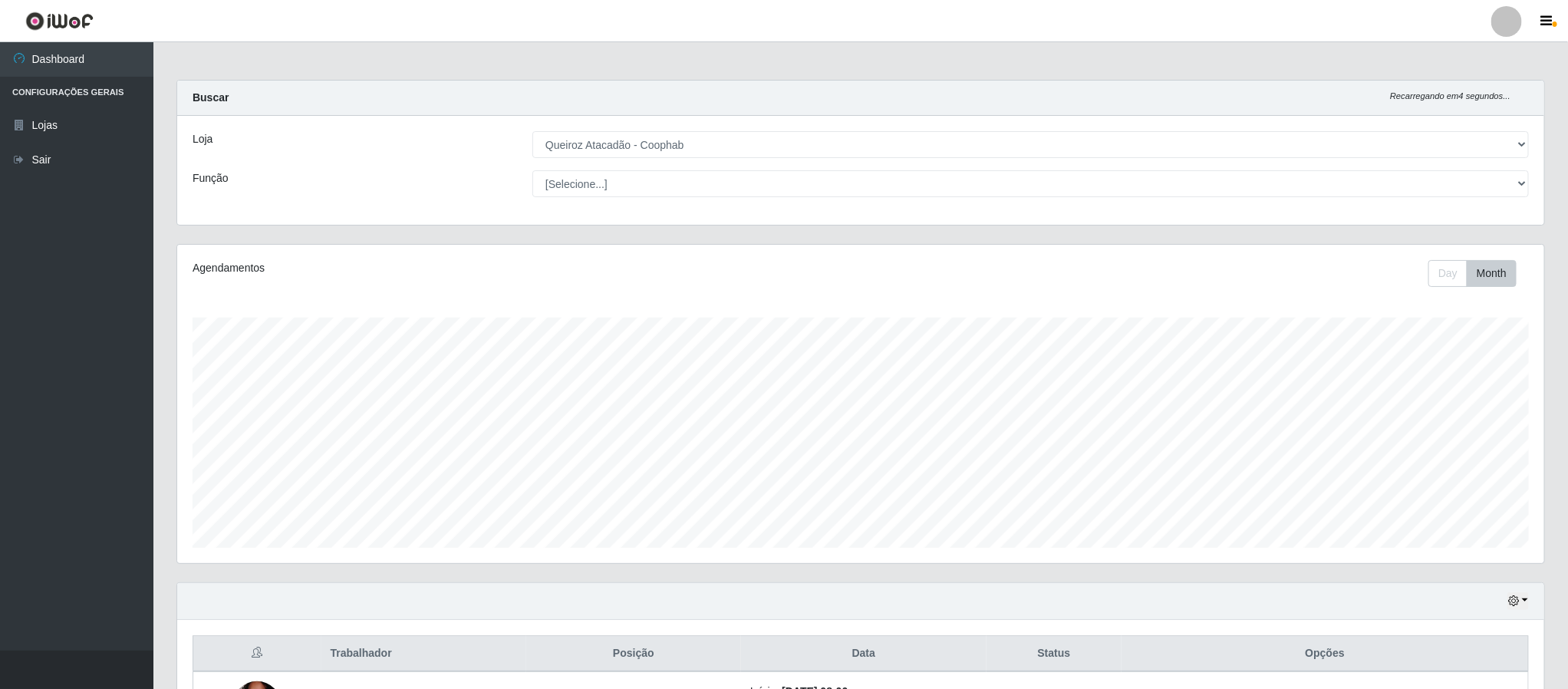
scroll to position [0, 0]
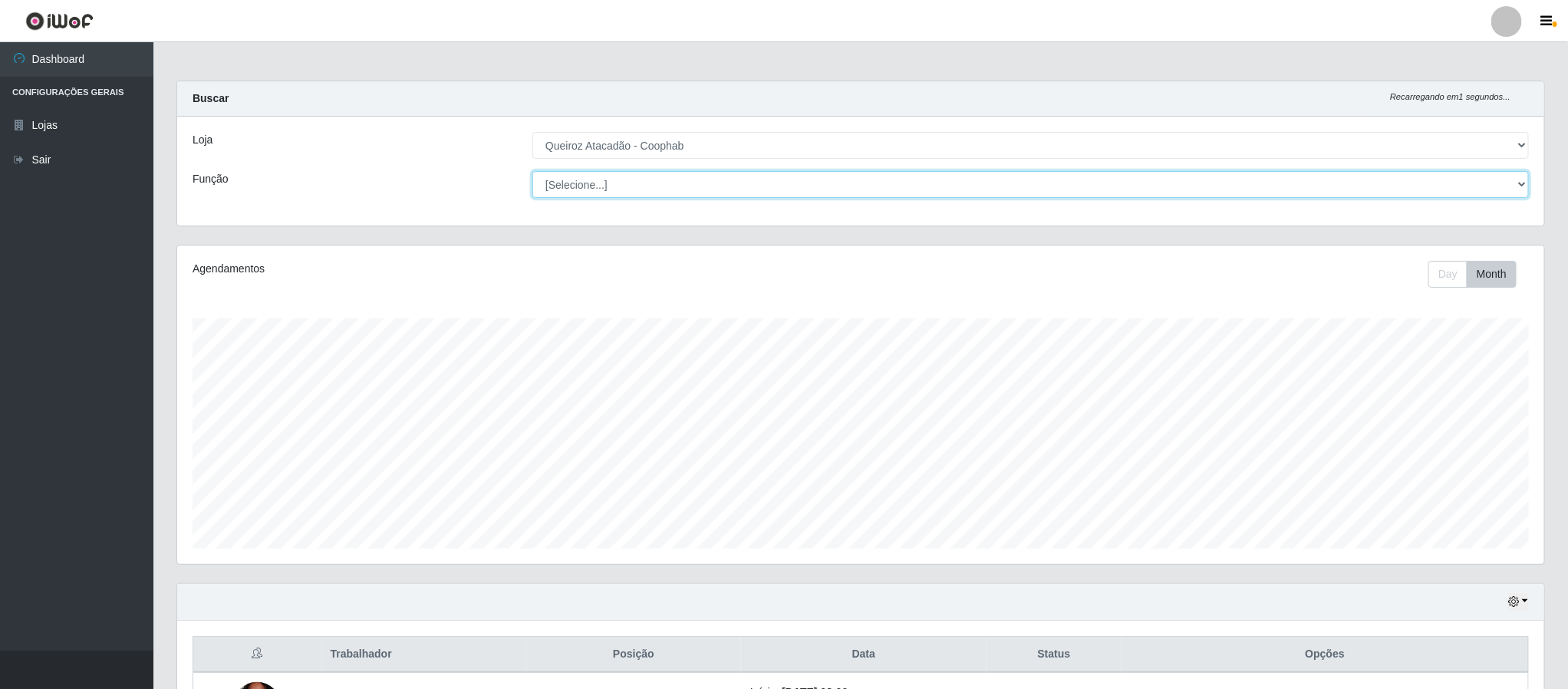
click at [1485, 191] on select "[Selecione...] ASG ASG + ASG ++ Embalador Embalador + Embalador ++ Operador de …" at bounding box center [1031, 185] width 996 height 27
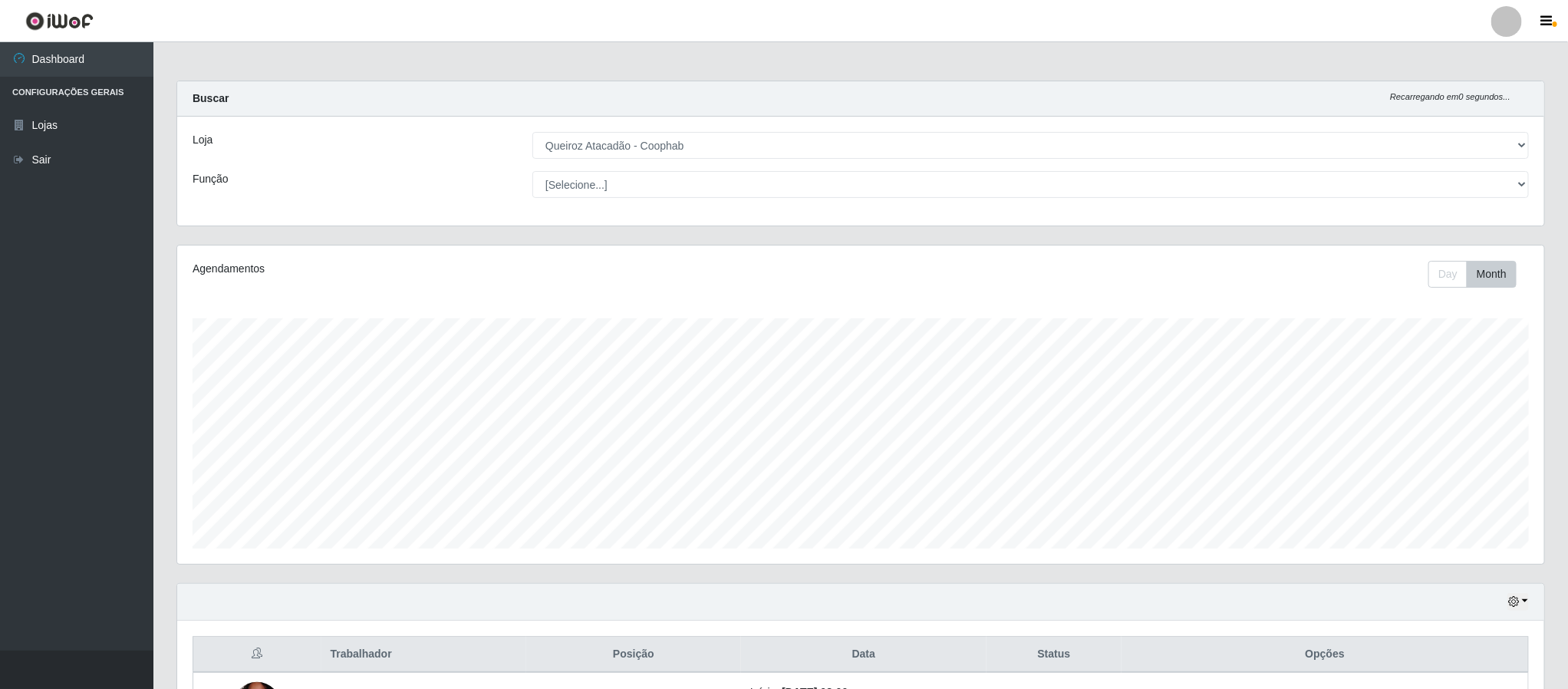
click at [187, 320] on div "Agendamentos Day Month 18/09 Agendamentos 30" at bounding box center [860, 404] width 1367 height 318
